Goal: Submit feedback/report problem

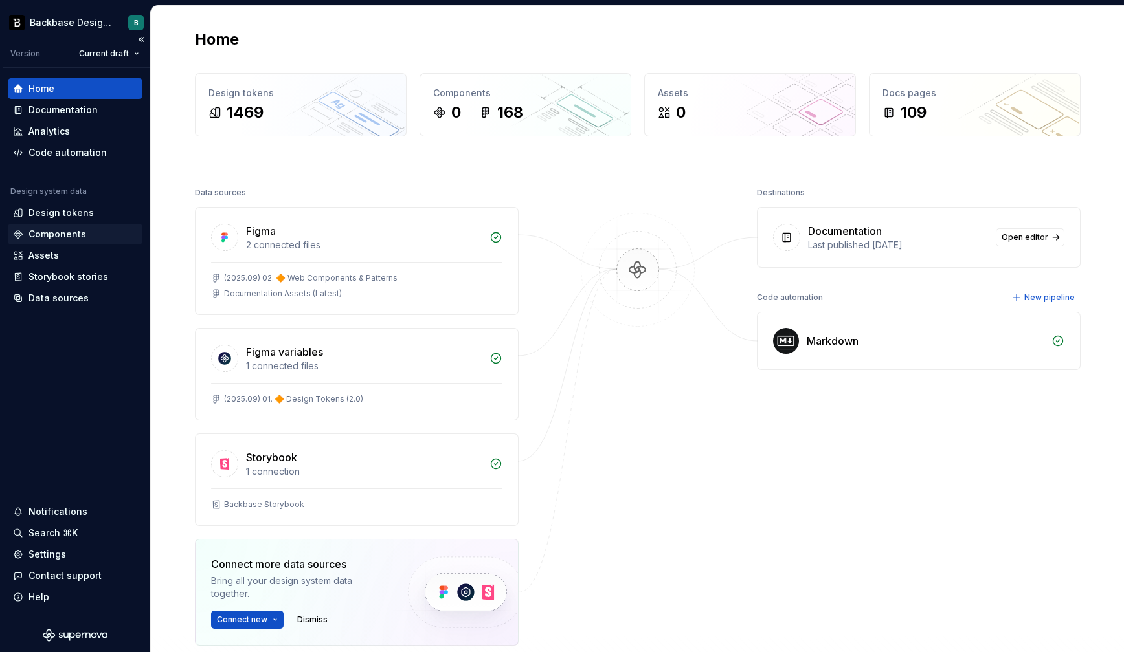
click at [78, 235] on div "Components" at bounding box center [57, 234] width 58 height 13
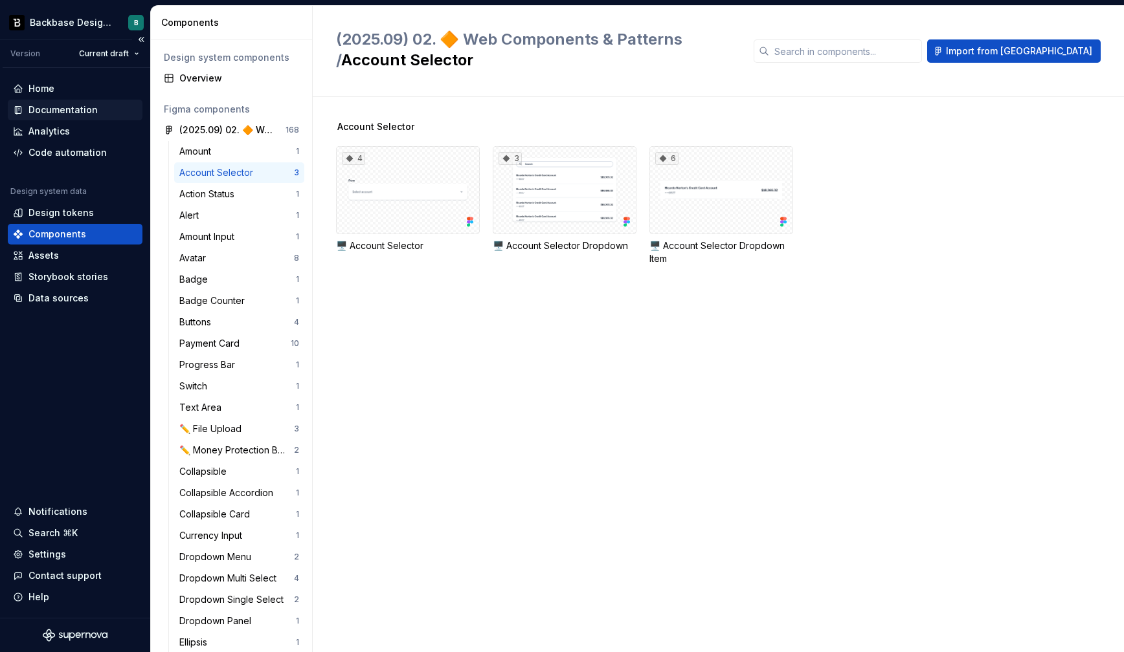
click at [99, 113] on div "Documentation" at bounding box center [75, 110] width 124 height 13
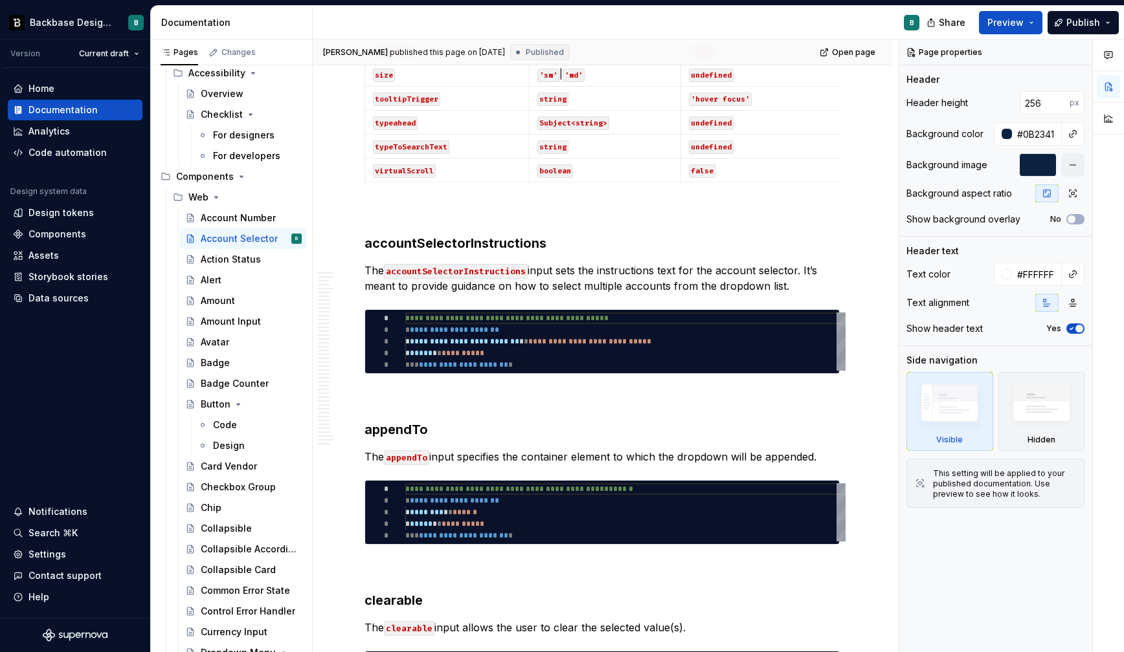
scroll to position [2856, 0]
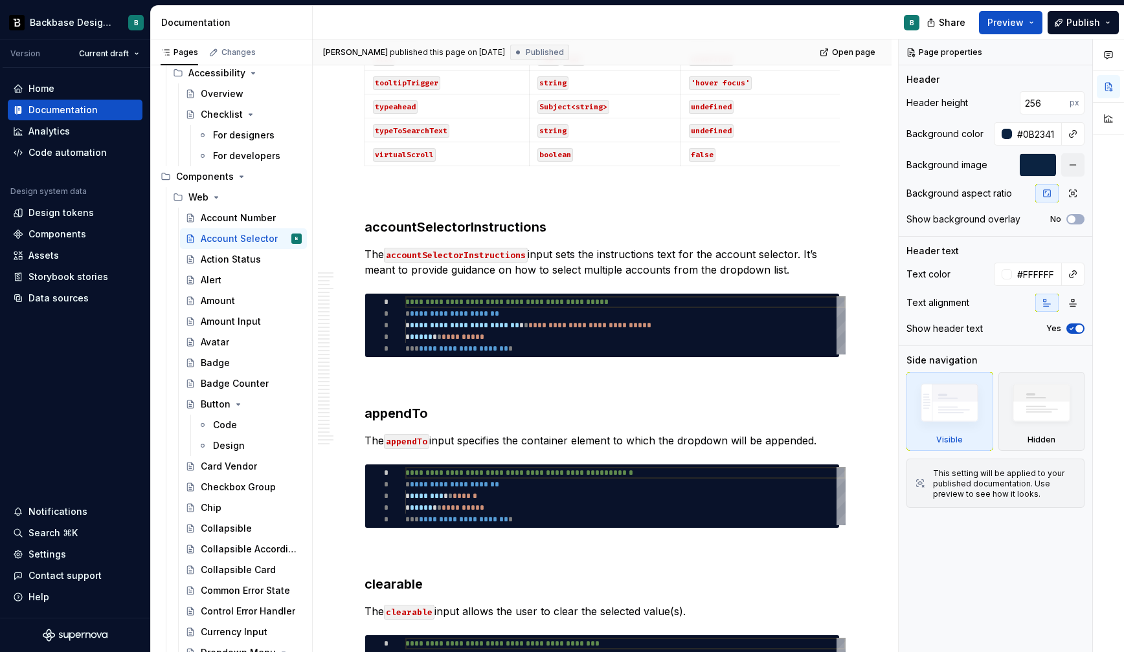
type textarea "*"
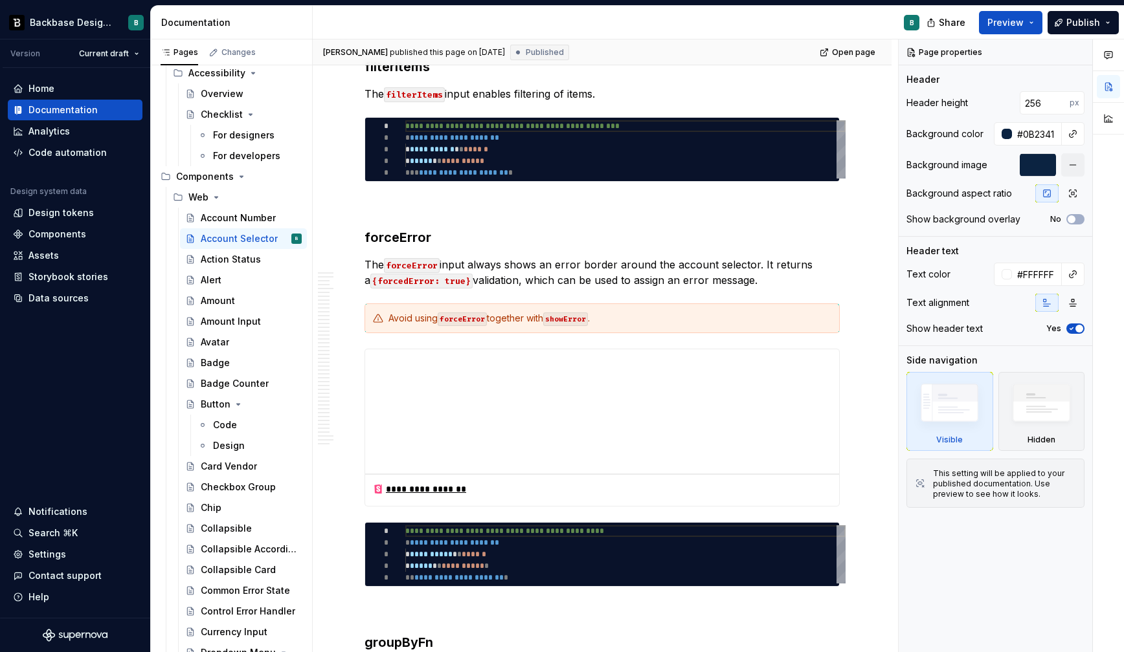
scroll to position [4639, 0]
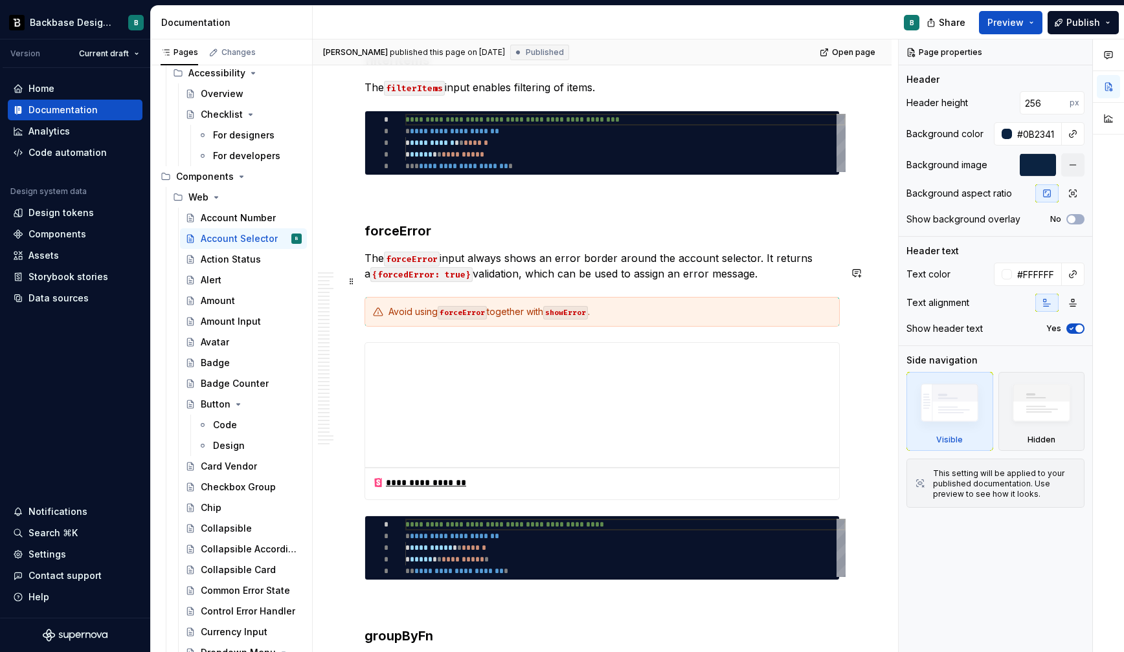
click at [575, 306] on code "showError" at bounding box center [565, 313] width 45 height 14
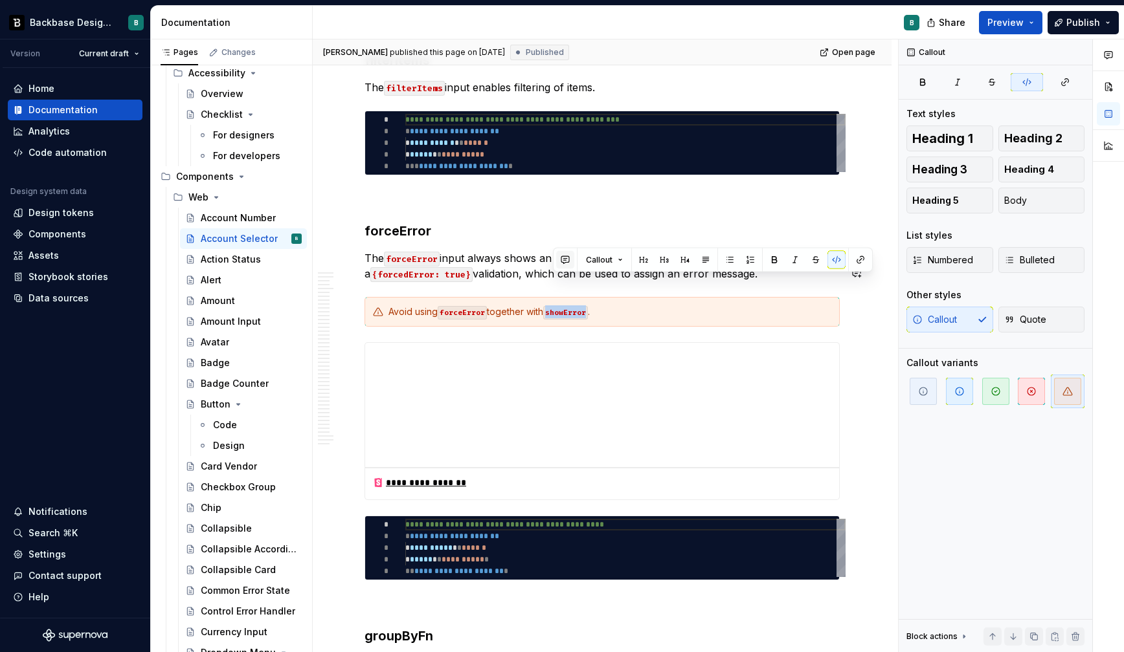
click at [564, 262] on button "button" at bounding box center [565, 260] width 18 height 18
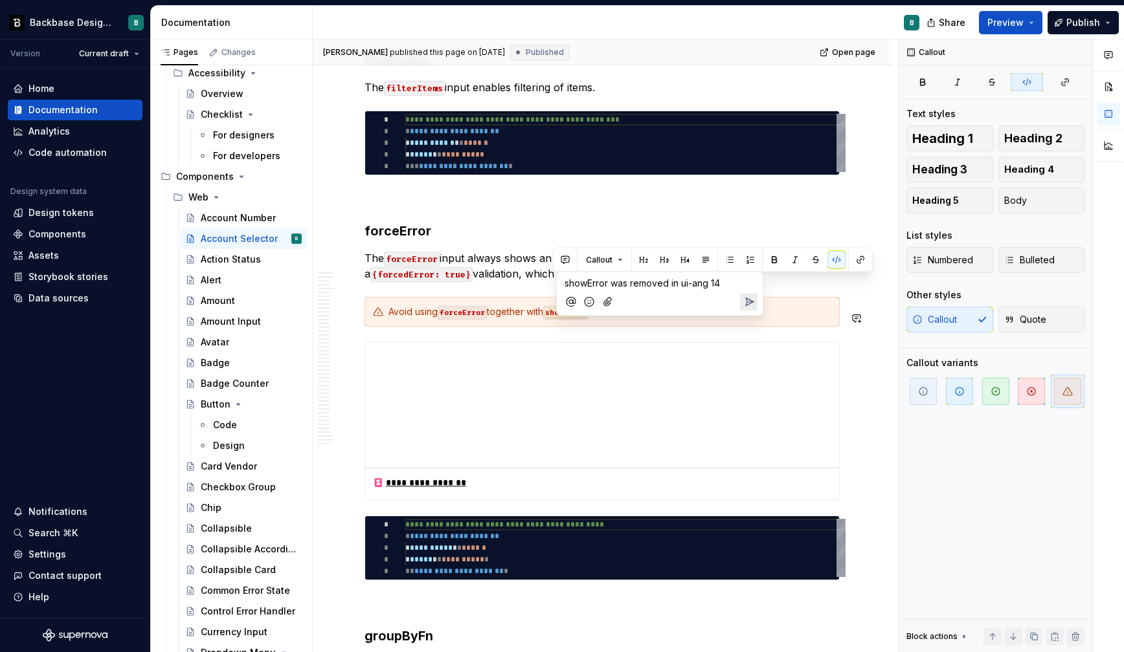
click at [744, 298] on icon "Send" at bounding box center [748, 302] width 13 height 13
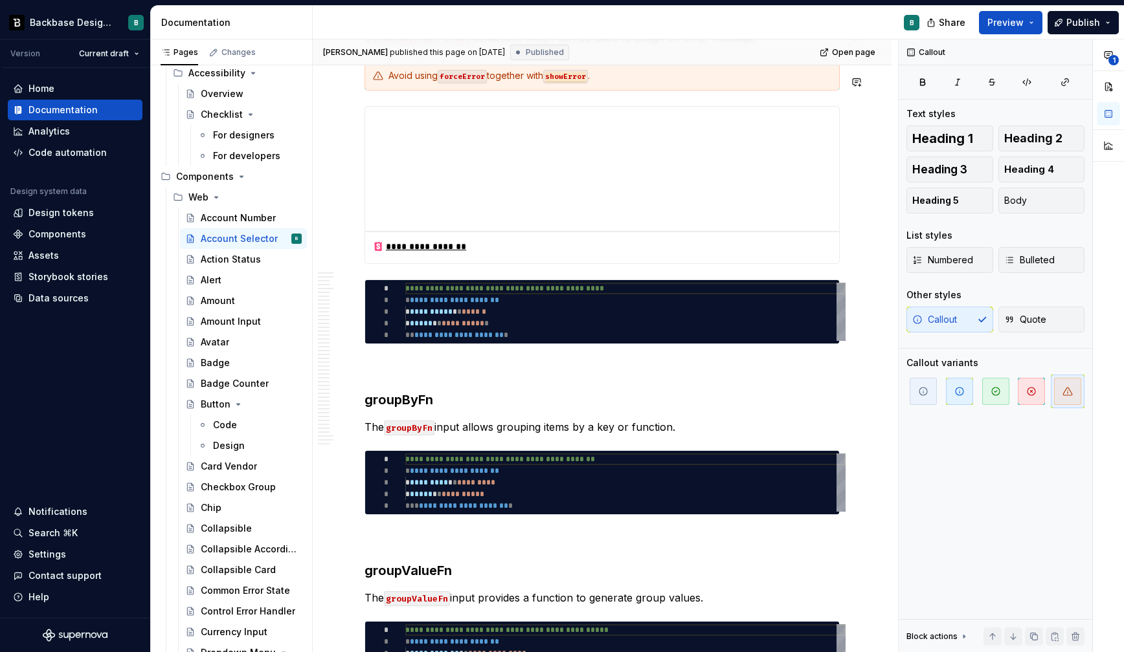
scroll to position [4621, 0]
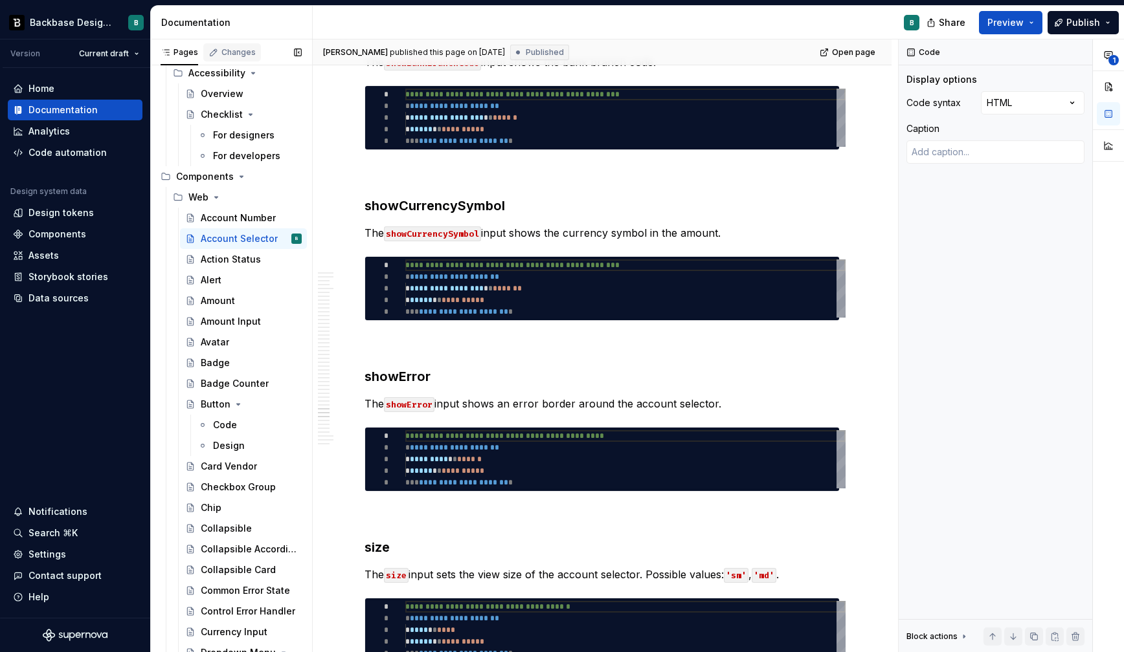
scroll to position [217, 0]
type textarea "*"
